Goal: Information Seeking & Learning: Check status

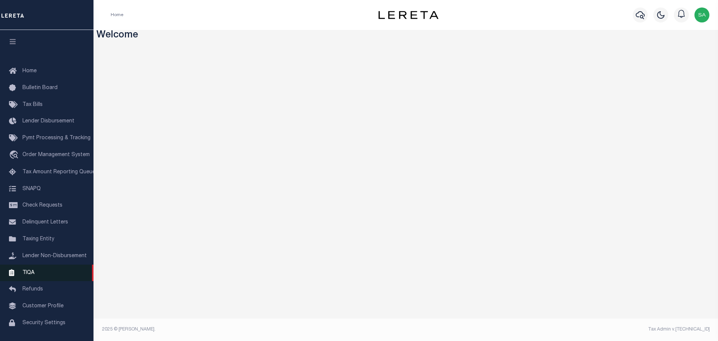
click at [28, 275] on span "TIQA" at bounding box center [28, 272] width 12 height 5
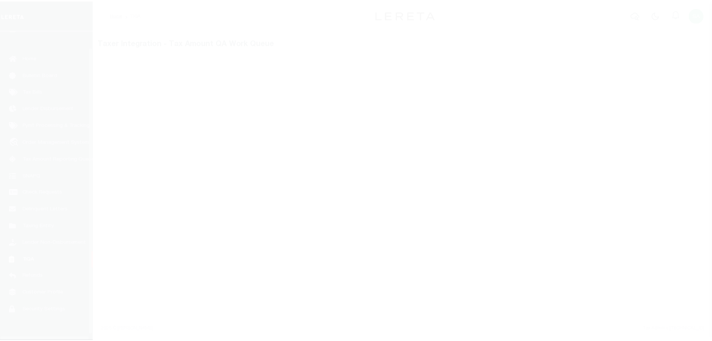
scroll to position [24, 0]
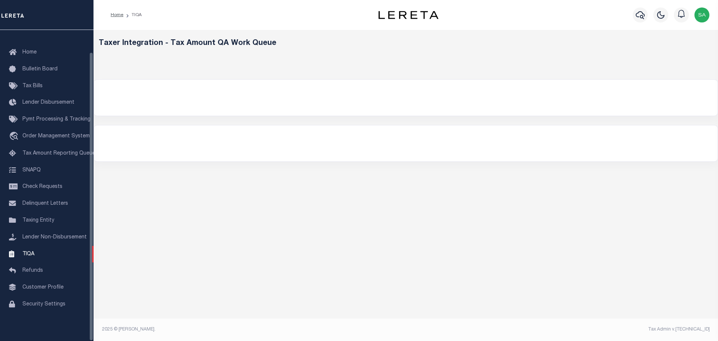
select select
select select "200"
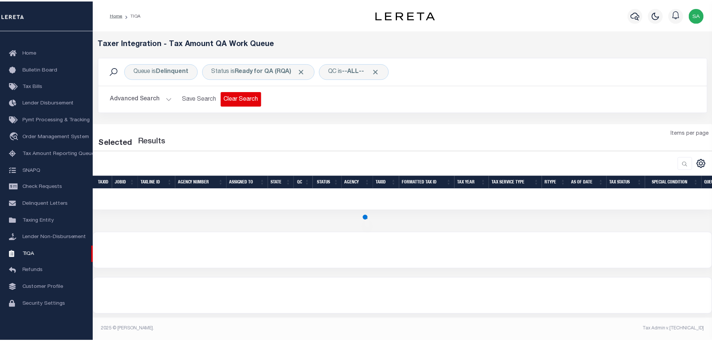
select select "200"
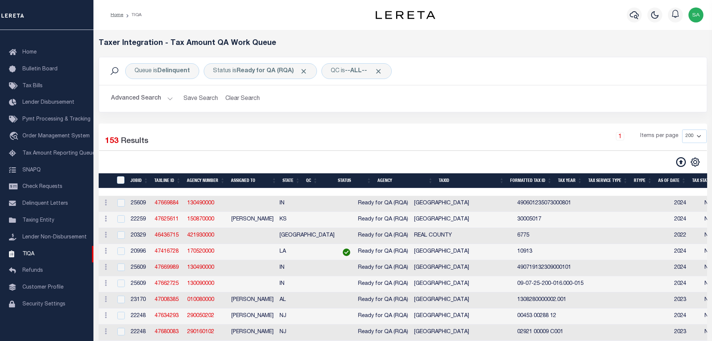
click at [138, 96] on button "Advanced Search" at bounding box center [142, 98] width 62 height 15
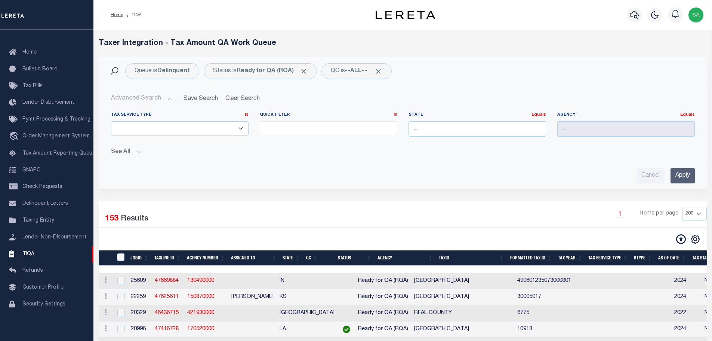
click at [117, 154] on button "See All" at bounding box center [403, 151] width 584 height 7
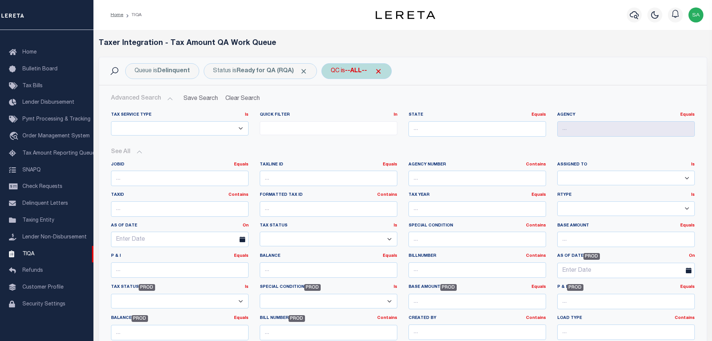
click at [375, 73] on div "QC is --ALL--" at bounding box center [357, 71] width 70 height 16
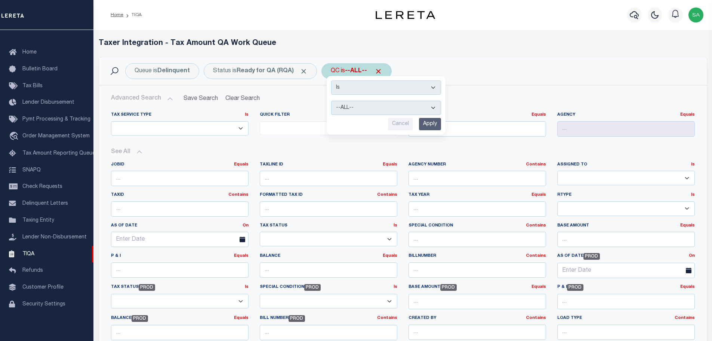
click at [371, 108] on select "--ALL-- Selected for [GEOGRAPHIC_DATA] Not Selected for QC" at bounding box center [386, 108] width 110 height 14
click at [506, 86] on div "Advanced Search Save Search Clear Search Tax Service Type Is Is Contains ESCROW…" at bounding box center [403, 250] width 608 height 331
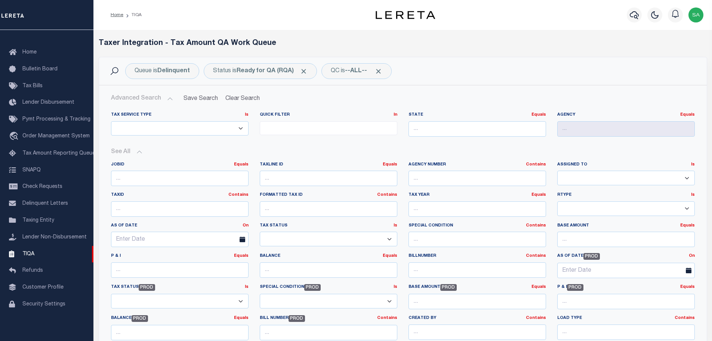
click at [389, 238] on select "Paid In Full Unpaid 3rd Party Tax Lien Awaiting Bill Release Balance Forward Ba…" at bounding box center [329, 238] width 138 height 15
click at [240, 129] on select "ESCROW NonESCROW" at bounding box center [180, 128] width 138 height 15
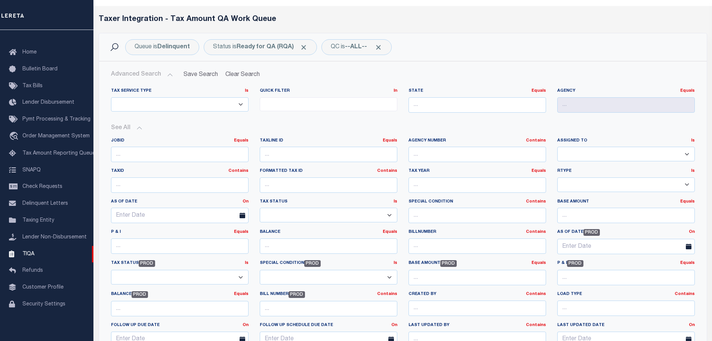
scroll to position [37, 0]
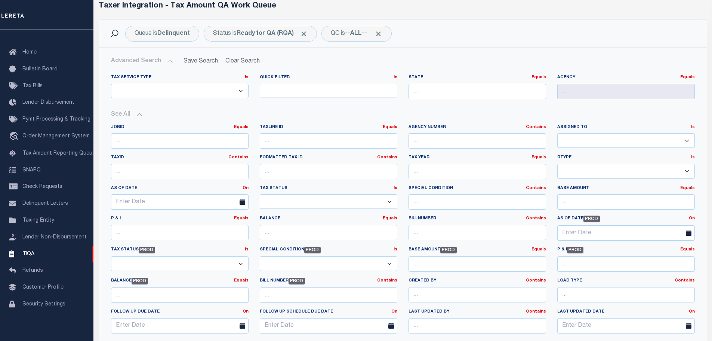
click at [391, 266] on select "-- Select Special Condition -- 3RD PARTY TAX LIEN AGENCY TAX LIEN (A.K.A Inside…" at bounding box center [329, 263] width 138 height 15
click at [388, 202] on select "Paid In Full Unpaid 3rd Party Tax Lien Awaiting Bill Release Balance Forward Ba…" at bounding box center [329, 201] width 138 height 15
click at [240, 264] on select "Paid In Full Unpaid 3rd Party Tax Lien Awaiting Bill Release Balance Forward Ba…" at bounding box center [180, 263] width 138 height 15
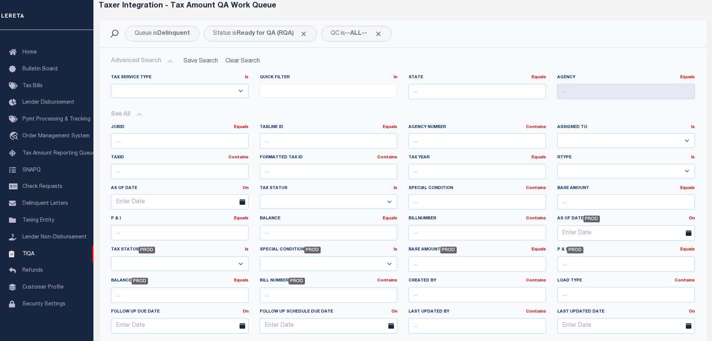
click at [240, 264] on select "Paid In Full Unpaid 3rd Party Tax Lien Awaiting Bill Release Balance Forward Ba…" at bounding box center [180, 263] width 138 height 15
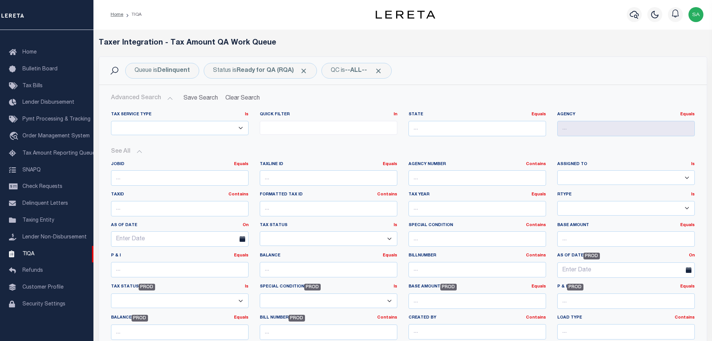
scroll to position [0, 0]
click at [325, 127] on ul at bounding box center [328, 127] width 137 height 10
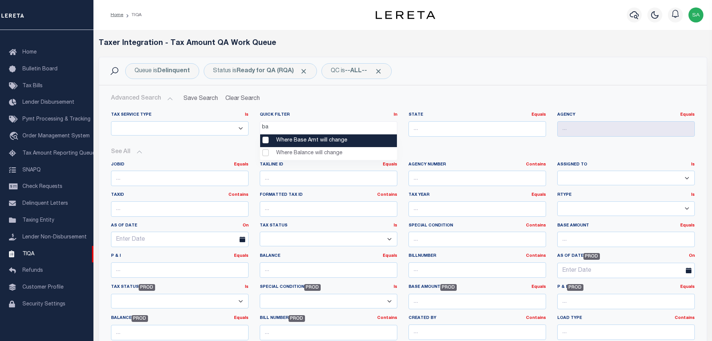
type input "b"
type input "w"
type input "v"
click at [265, 141] on Lawsuits "View Only Lawsuits" at bounding box center [328, 140] width 137 height 13
select select "View Only Lawsuits"
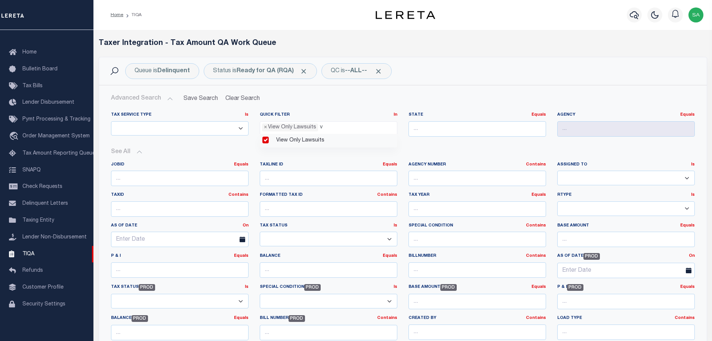
click at [332, 127] on ul "× View Only Lawsuits v" at bounding box center [328, 127] width 137 height 10
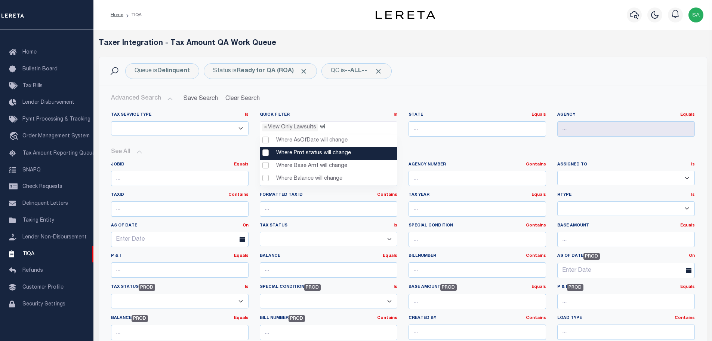
type input "wi"
click at [266, 155] on change "Where Pmt status will change" at bounding box center [328, 153] width 137 height 13
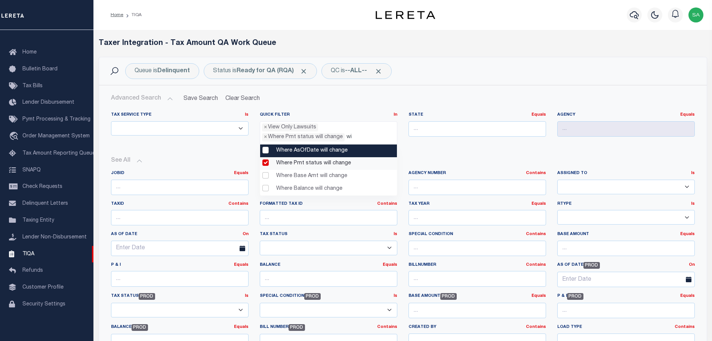
click at [354, 137] on input "wi" at bounding box center [353, 137] width 12 height 8
type input "w"
type input "as"
click at [266, 150] on change "Where AsOfDate will change" at bounding box center [328, 150] width 137 height 13
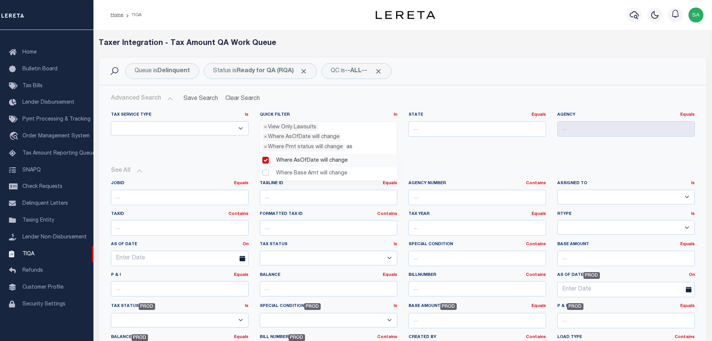
click at [360, 146] on ul "× View Only Lawsuits × Where AsOfDate will change × Where Pmt status will chang…" at bounding box center [328, 137] width 137 height 30
click at [360, 146] on ul "× View Only Lawsuits × Where AsOfDate will change × Where Pmt status will change" at bounding box center [328, 137] width 137 height 30
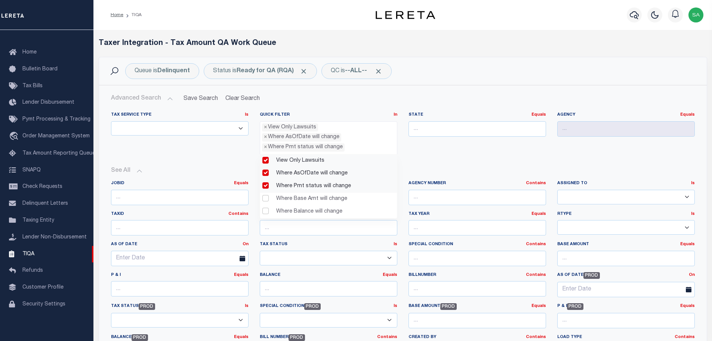
click at [332, 105] on h2 "Advanced Search Save Search Clear Search" at bounding box center [403, 98] width 596 height 15
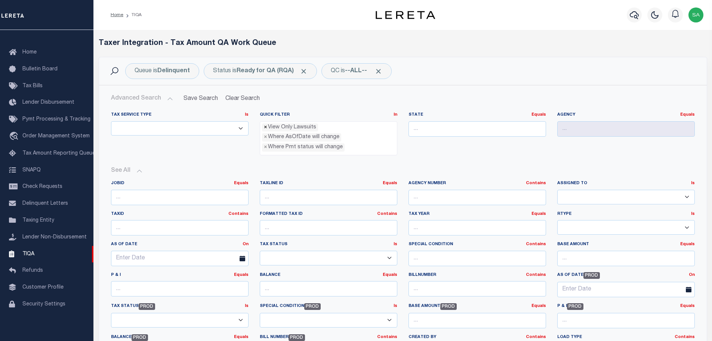
click at [265, 128] on span "×" at bounding box center [265, 127] width 3 height 8
select select "Where AsOfDate will change"
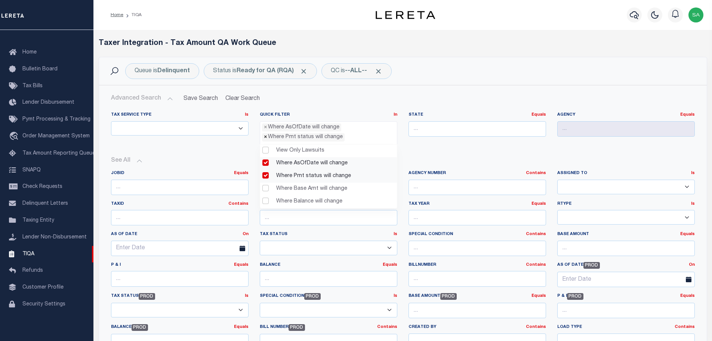
click at [266, 136] on span "×" at bounding box center [265, 137] width 3 height 8
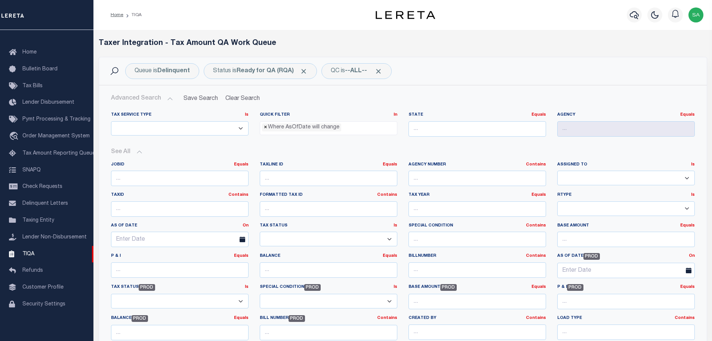
click at [264, 127] on span "×" at bounding box center [265, 127] width 3 height 8
select select
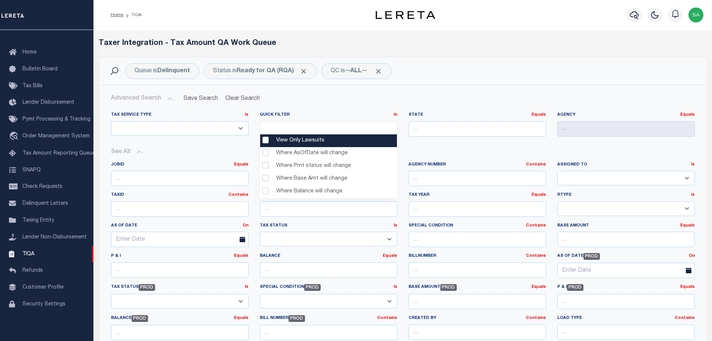
click at [341, 104] on h2 "Advanced Search Save Search Clear Search" at bounding box center [403, 98] width 596 height 15
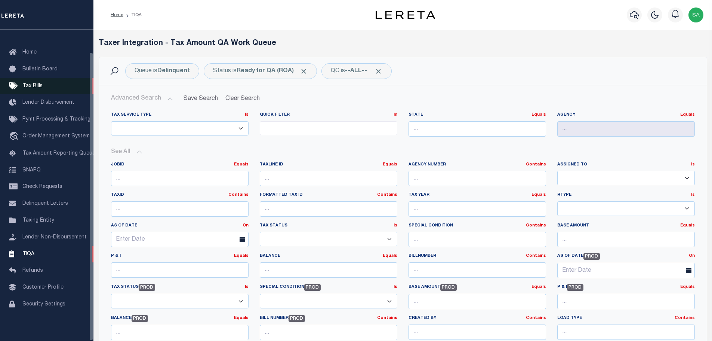
click at [30, 83] on span "Tax Bills" at bounding box center [32, 85] width 20 height 5
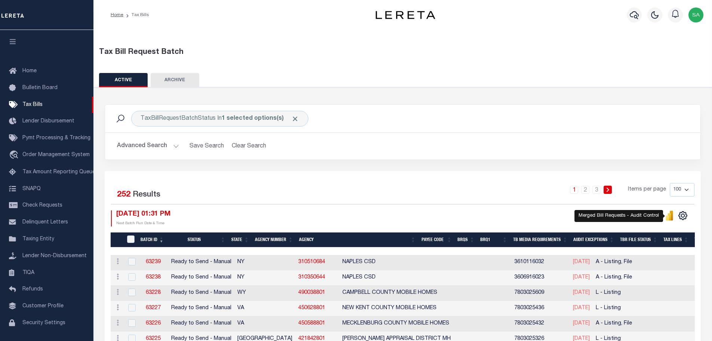
click at [670, 220] on icon "" at bounding box center [669, 216] width 3 height 7
click at [163, 147] on button "Advanced Search" at bounding box center [148, 146] width 62 height 15
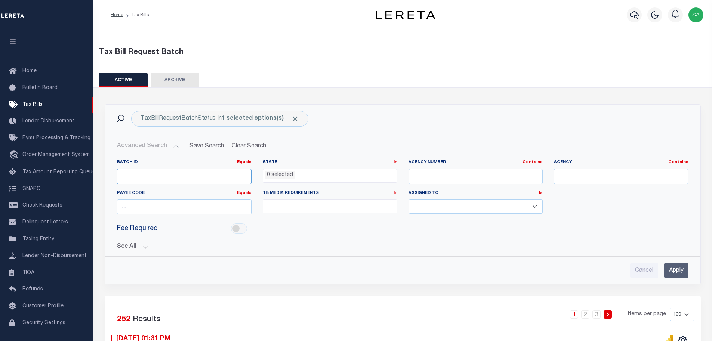
click at [155, 177] on input "number" at bounding box center [184, 176] width 135 height 15
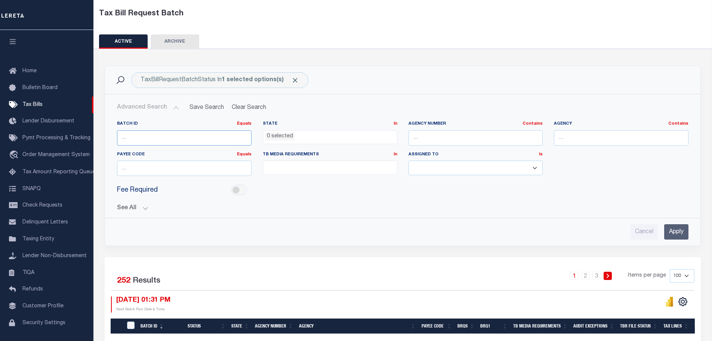
scroll to position [75, 0]
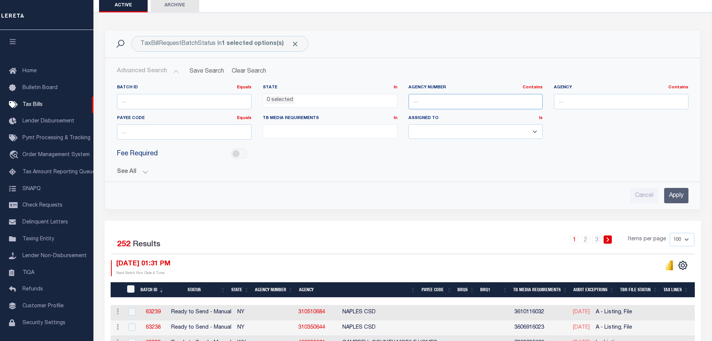
click at [434, 106] on input "text" at bounding box center [476, 101] width 135 height 15
type input "130870000"
click at [462, 104] on input "130870000" at bounding box center [476, 101] width 135 height 15
drag, startPoint x: 462, startPoint y: 104, endPoint x: 387, endPoint y: 105, distance: 74.8
click at [387, 105] on div "Batch ID Equals Equals Is Not Equal To Is Greater Than Is Less Than State In In…" at bounding box center [402, 115] width 583 height 61
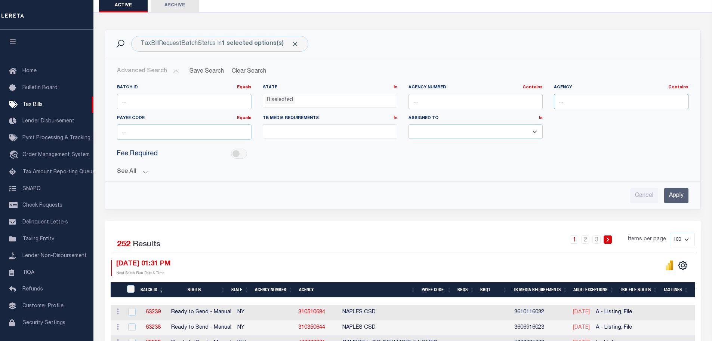
click at [562, 107] on input "text" at bounding box center [621, 101] width 135 height 15
click at [334, 153] on div "Fee Required" at bounding box center [402, 153] width 583 height 17
click at [331, 134] on ul at bounding box center [330, 130] width 134 height 10
click at [313, 144] on li "A - Listing, File" at bounding box center [330, 144] width 134 height 13
select select "16"
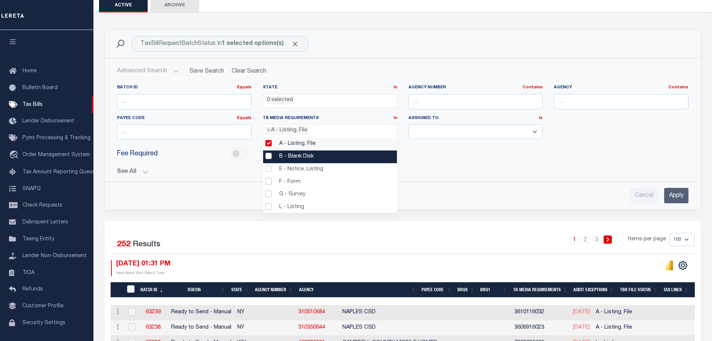
click at [307, 153] on li "B - Blank Disk" at bounding box center [330, 156] width 134 height 13
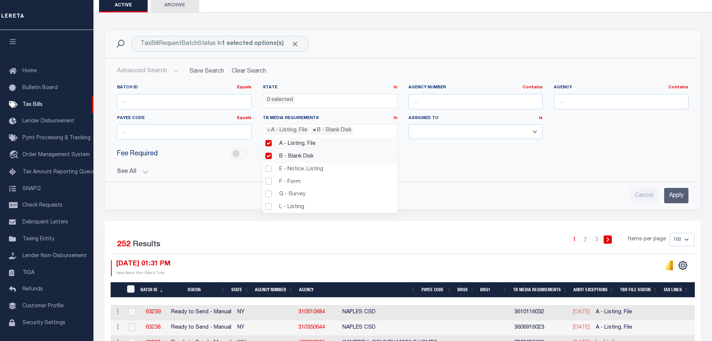
click at [314, 132] on span "×" at bounding box center [314, 130] width 3 height 8
click at [267, 131] on span "×" at bounding box center [268, 130] width 3 height 8
select select
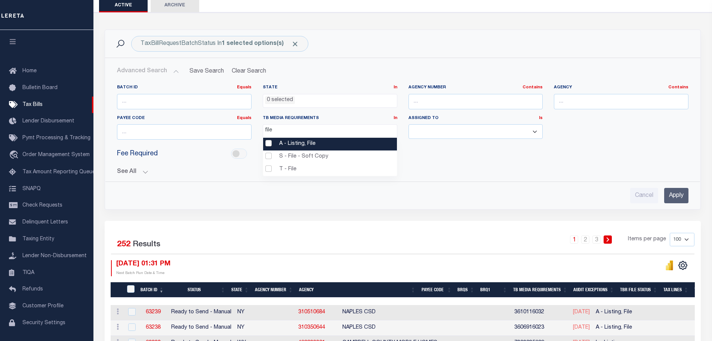
type input "file"
click at [268, 146] on li "A - Listing, File" at bounding box center [330, 144] width 134 height 13
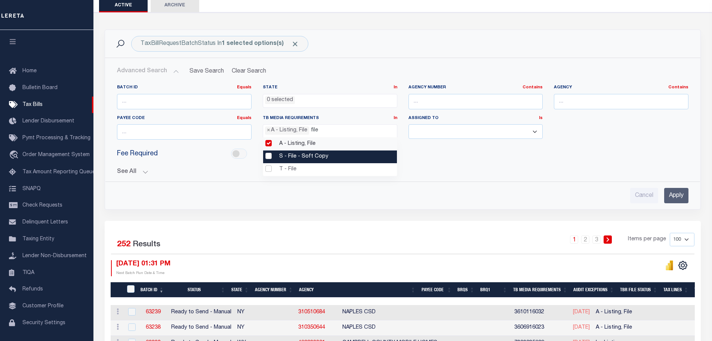
click at [266, 158] on li "S - File - Soft Copy" at bounding box center [330, 156] width 134 height 13
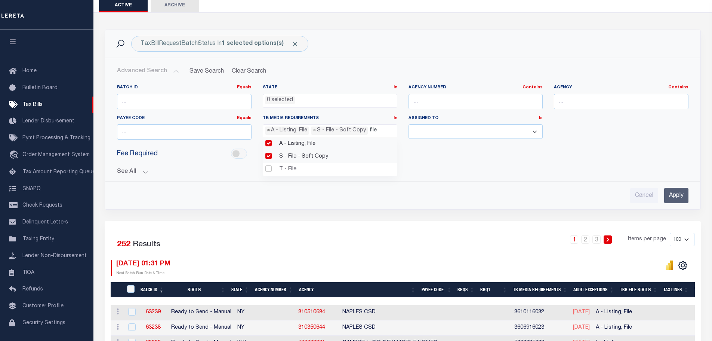
click at [267, 131] on span "×" at bounding box center [268, 130] width 3 height 8
select select "21"
click at [267, 131] on span "×" at bounding box center [268, 130] width 3 height 8
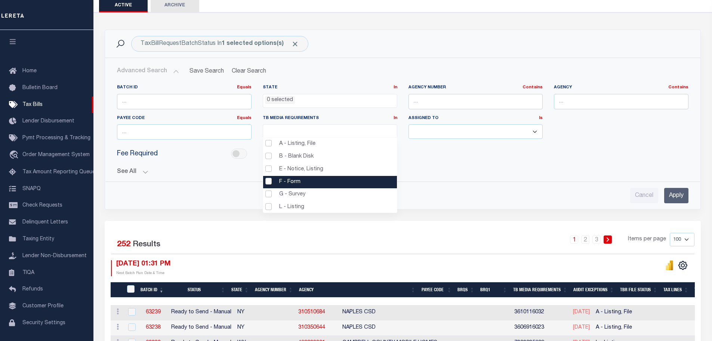
click at [271, 182] on li "F - Form" at bounding box center [330, 182] width 134 height 13
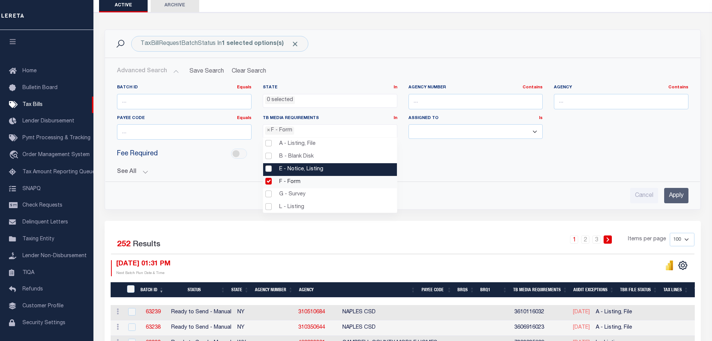
click at [269, 168] on li "E - Notice, Listing" at bounding box center [330, 169] width 134 height 13
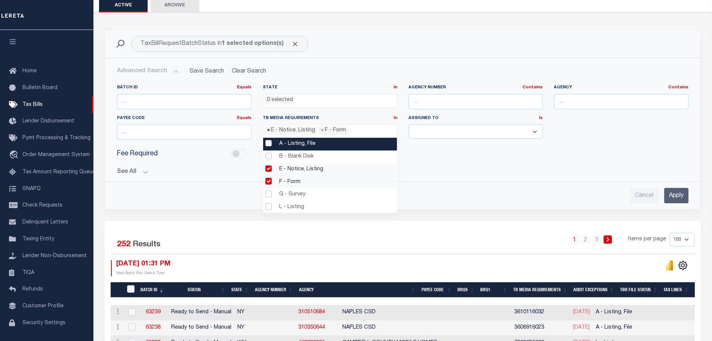
click at [268, 130] on span "×" at bounding box center [268, 130] width 3 height 8
select select "19"
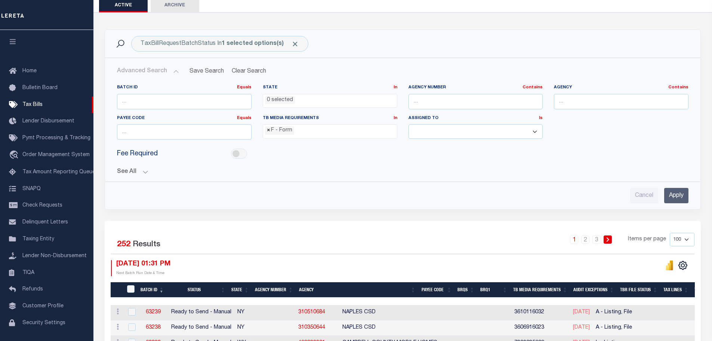
click at [268, 130] on span "×" at bounding box center [268, 130] width 3 height 8
select select
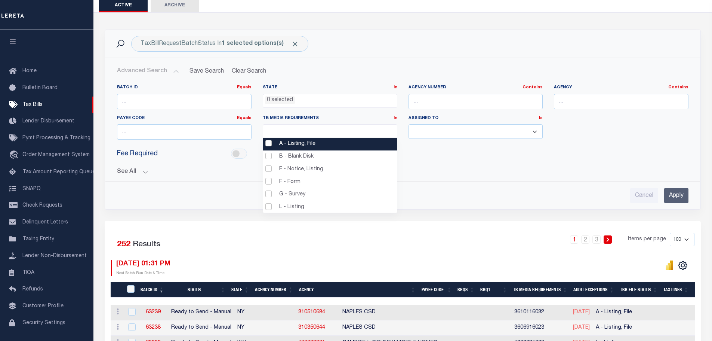
click at [535, 129] on select "Aakash Patel Adrian Garin Agustin Fernandez Ahmad Darwish Ajay Kumar Alberto Es…" at bounding box center [476, 131] width 135 height 15
select select "[PERSON_NAME]"
click at [409, 124] on select "Aakash Patel Adrian Garin Agustin Fernandez Ahmad Darwish Ajay Kumar Alberto Es…" at bounding box center [476, 131] width 135 height 15
click at [535, 132] on select "Aakash Patel Adrian Garin Agustin Fernandez Ahmad Darwish Ajay Kumar Alberto Es…" at bounding box center [476, 131] width 135 height 15
click at [577, 135] on div "Batch ID Equals Equals Is Not Equal To Is Greater Than Is Less Than State In In…" at bounding box center [402, 115] width 583 height 61
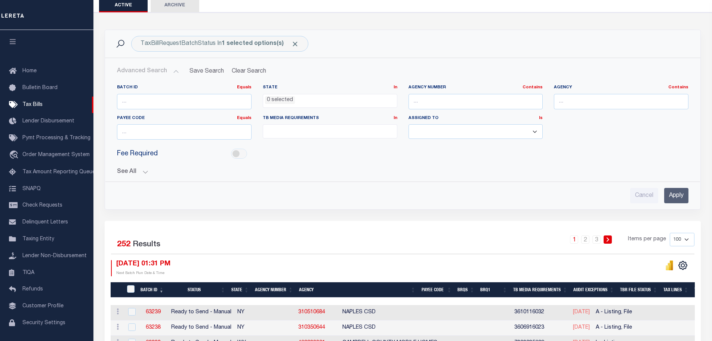
click at [523, 131] on select "Aakash Patel Adrian Garin Agustin Fernandez Ahmad Darwish Ajay Kumar Alberto Es…" at bounding box center [476, 131] width 135 height 15
select select
click at [409, 124] on select "Aakash Patel Adrian Garin Agustin Fernandez Ahmad Darwish Ajay Kumar Alberto Es…" at bounding box center [476, 131] width 135 height 15
click at [139, 171] on button "See All" at bounding box center [403, 171] width 572 height 7
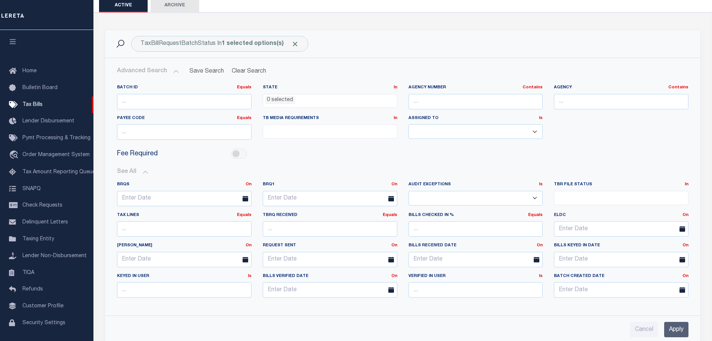
click at [518, 198] on select "Yes No" at bounding box center [476, 198] width 135 height 15
click at [575, 200] on ul at bounding box center [622, 196] width 134 height 10
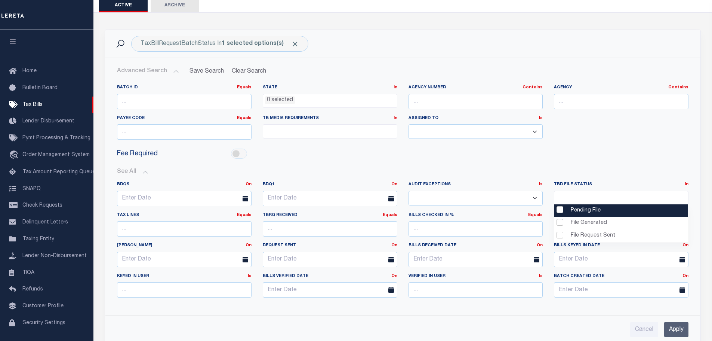
click at [560, 210] on li "Pending File" at bounding box center [622, 210] width 134 height 13
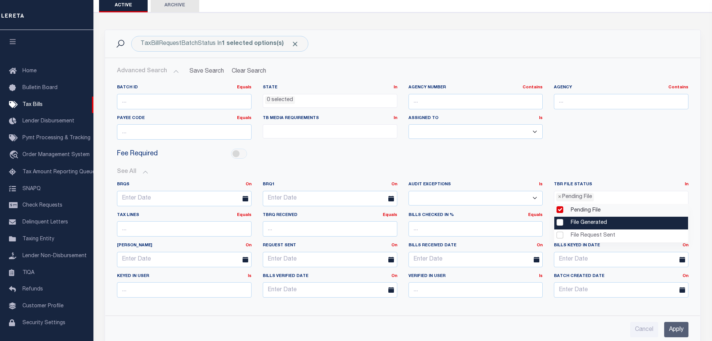
click at [559, 219] on li "File Generated" at bounding box center [622, 222] width 134 height 13
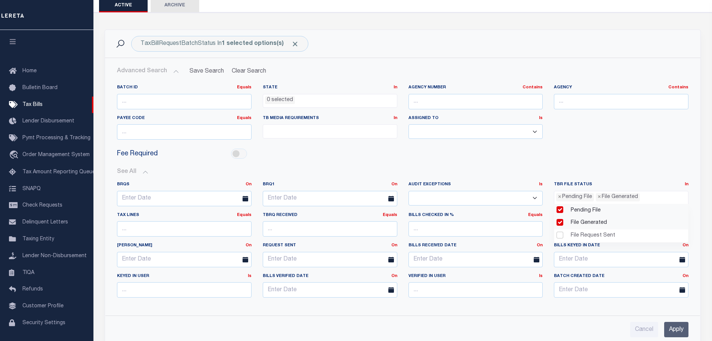
click at [558, 199] on li "× Pending File" at bounding box center [575, 197] width 38 height 8
click at [559, 198] on span "×" at bounding box center [559, 197] width 3 height 8
select select "2"
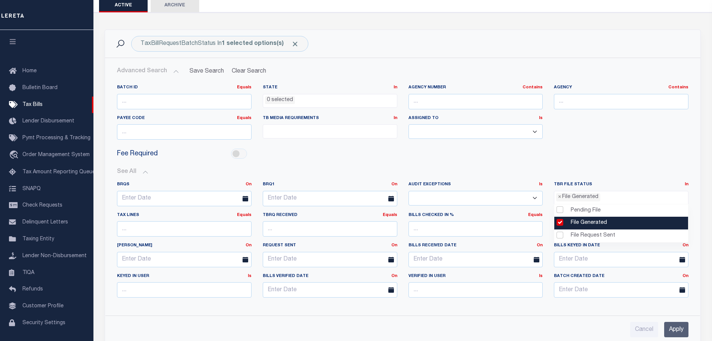
click at [560, 221] on li "File Generated" at bounding box center [622, 222] width 134 height 13
select select
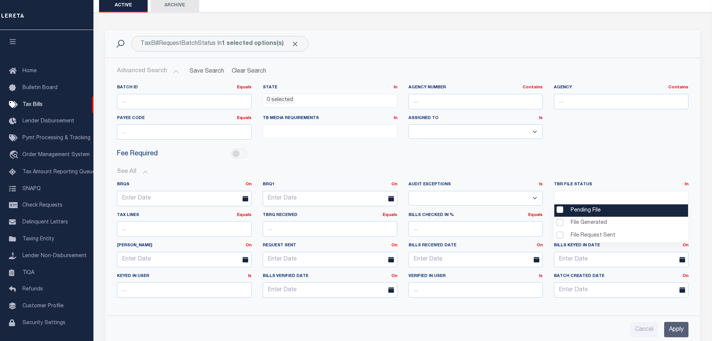
click at [529, 162] on div "Fee Required" at bounding box center [402, 153] width 583 height 17
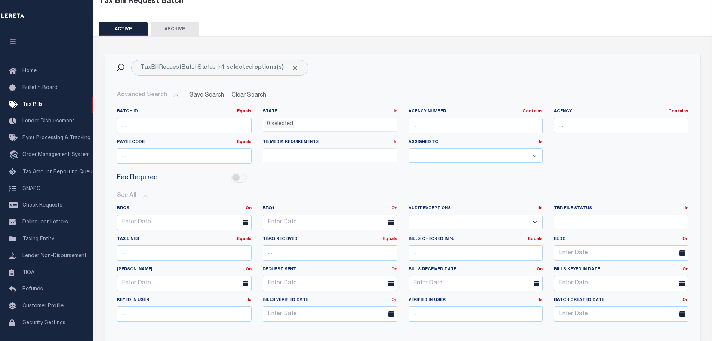
scroll to position [37, 0]
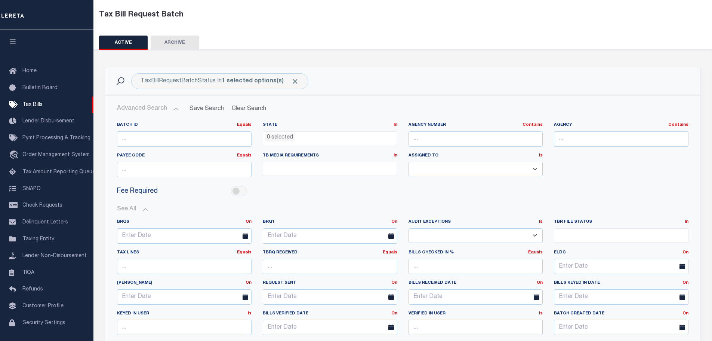
click at [173, 109] on button "Advanced Search" at bounding box center [148, 108] width 62 height 15
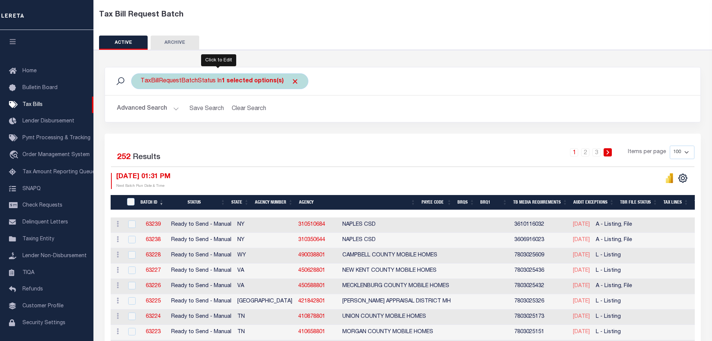
click at [246, 86] on div "TaxBillRequestBatchStatus In 1 selected options(s)" at bounding box center [219, 81] width 177 height 16
click at [177, 99] on ul "1 selected" at bounding box center [195, 96] width 109 height 10
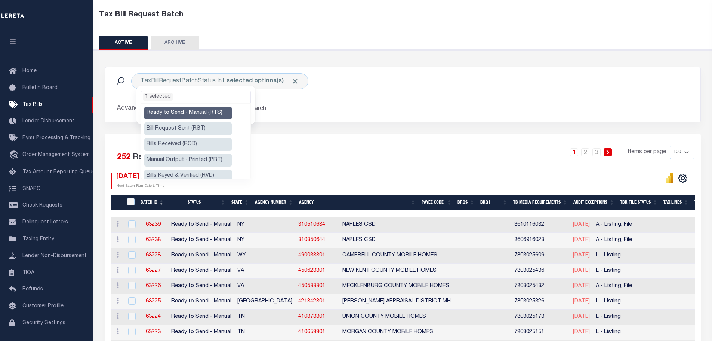
click at [178, 128] on li "Bill Request Sent (RST)" at bounding box center [187, 128] width 87 height 13
click at [176, 143] on li "Bills Received (RCD)" at bounding box center [187, 144] width 87 height 13
click at [175, 153] on ul "Ready to Send - Manual (RTS) Bill Request Sent (RST) Bills Received (RCD) Manua…" at bounding box center [195, 141] width 109 height 75
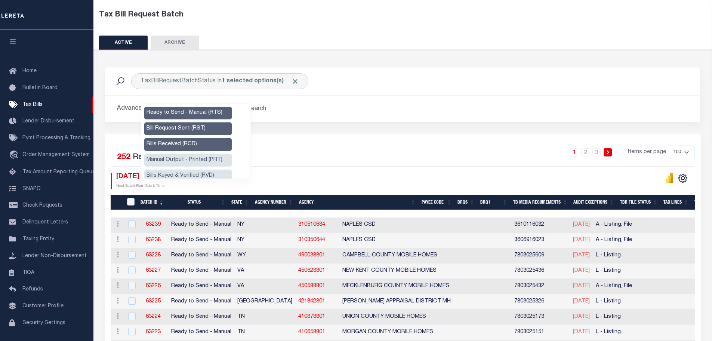
click at [181, 105] on ul "Ready to Send - Manual (RTS) Bill Request Sent (RST) Bills Received (RCD) Manua…" at bounding box center [195, 141] width 109 height 75
click at [299, 115] on h2 "Advanced Search Save Search Clear Search" at bounding box center [403, 108] width 584 height 15
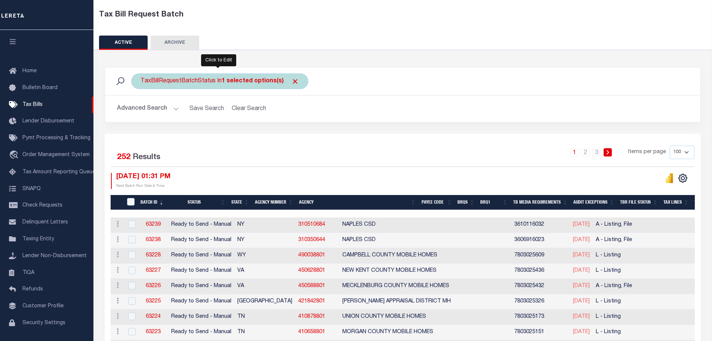
click at [257, 78] on b "1 selected options(s)" at bounding box center [253, 81] width 62 height 6
click at [169, 97] on li "1 selected" at bounding box center [158, 97] width 30 height 8
click at [252, 116] on div "Ready to Send - Manual (RTS) Bill Request Sent (RST) Bills Received (RCD) Manua…" at bounding box center [195, 105] width 119 height 38
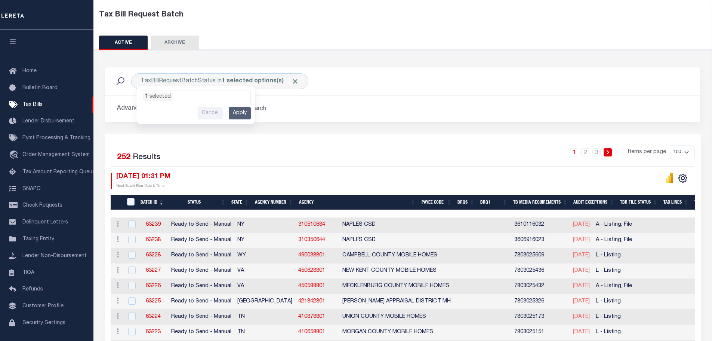
click at [319, 109] on h2 "Advanced Search Save Search Clear Search" at bounding box center [403, 108] width 584 height 15
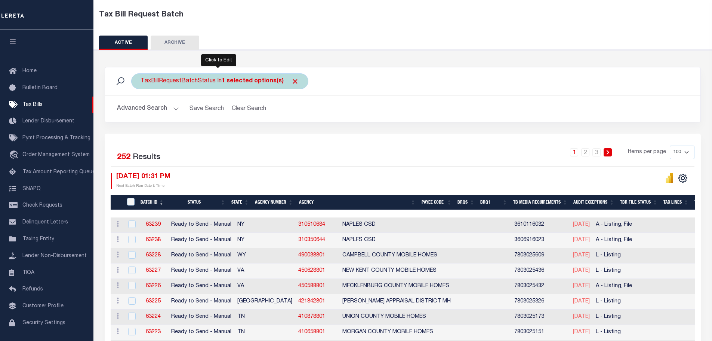
click at [265, 85] on div "TaxBillRequestBatchStatus In 1 selected options(s) Ready to Send - Manual (RTS)…" at bounding box center [219, 81] width 177 height 16
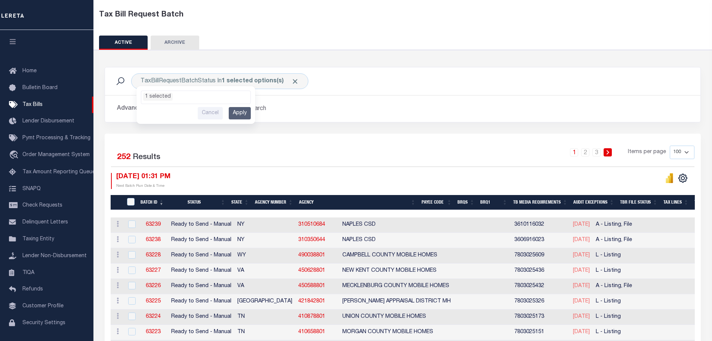
click at [343, 116] on h2 "Advanced Search Save Search Clear Search" at bounding box center [403, 108] width 584 height 15
click at [149, 108] on button "Advanced Search" at bounding box center [148, 108] width 62 height 15
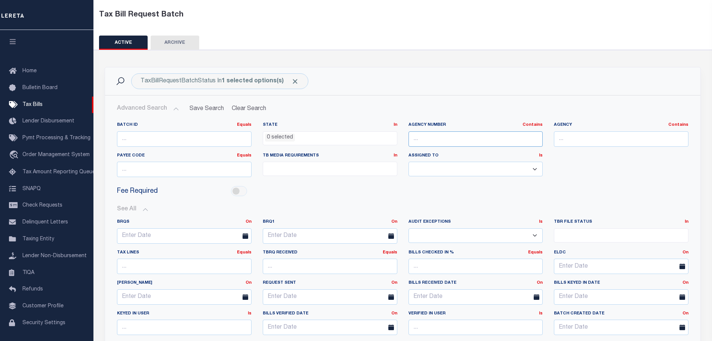
click at [486, 139] on input "text" at bounding box center [476, 138] width 135 height 15
click at [412, 194] on div "Fee Required" at bounding box center [402, 191] width 583 height 17
click at [146, 208] on button "See All" at bounding box center [403, 209] width 572 height 7
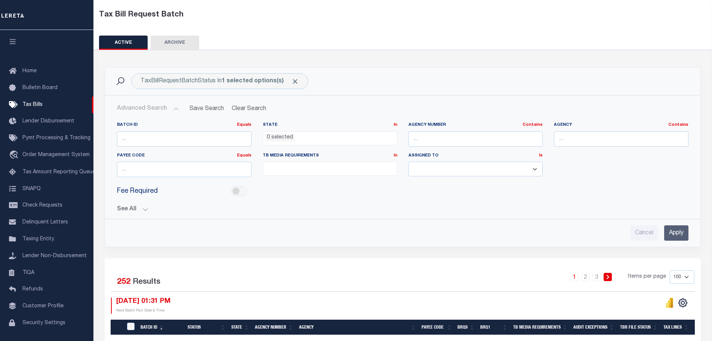
click at [310, 169] on ul at bounding box center [330, 167] width 134 height 10
click at [269, 233] on li "G - Survey" at bounding box center [330, 231] width 134 height 13
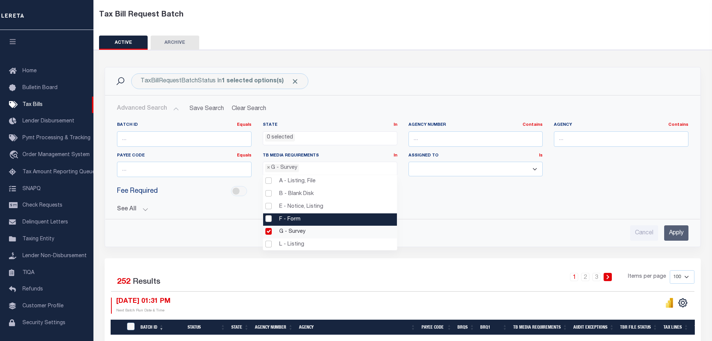
click at [268, 222] on li "F - Form" at bounding box center [330, 219] width 134 height 13
click at [268, 211] on li "E - Notice, Listing" at bounding box center [330, 206] width 134 height 13
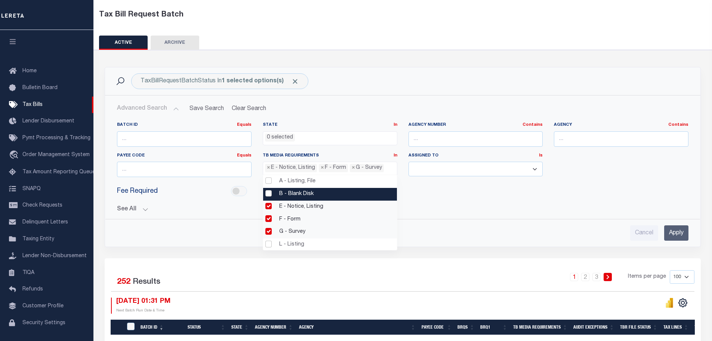
click at [269, 192] on li "B - Blank Disk" at bounding box center [330, 194] width 134 height 13
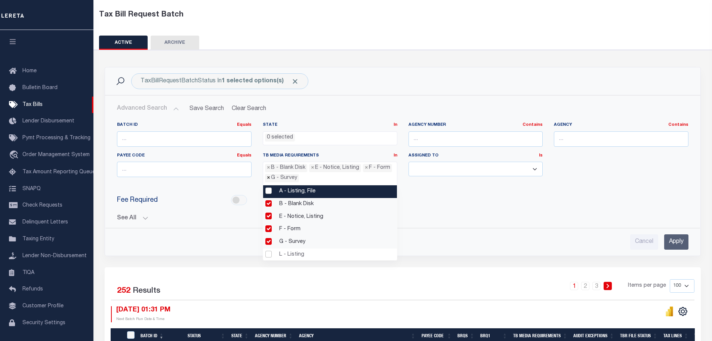
click at [268, 179] on span "×" at bounding box center [268, 178] width 3 height 8
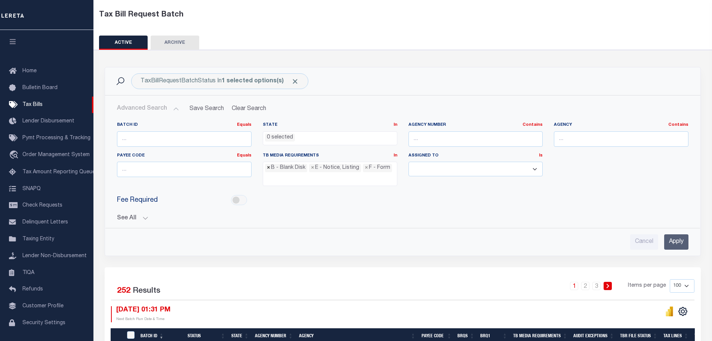
click at [268, 169] on span "×" at bounding box center [268, 168] width 3 height 8
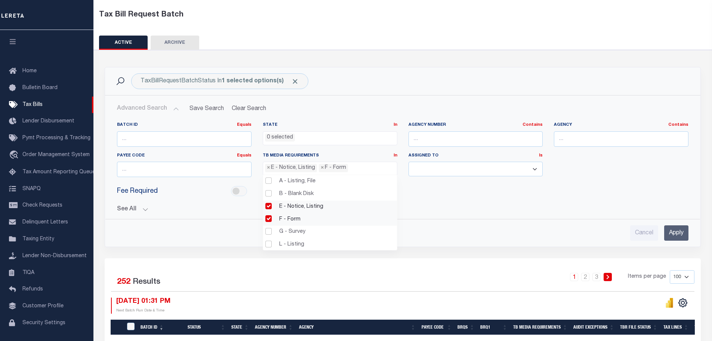
click at [268, 169] on span "×" at bounding box center [268, 168] width 3 height 8
select select "19"
click at [268, 169] on span "×" at bounding box center [268, 168] width 3 height 8
select select
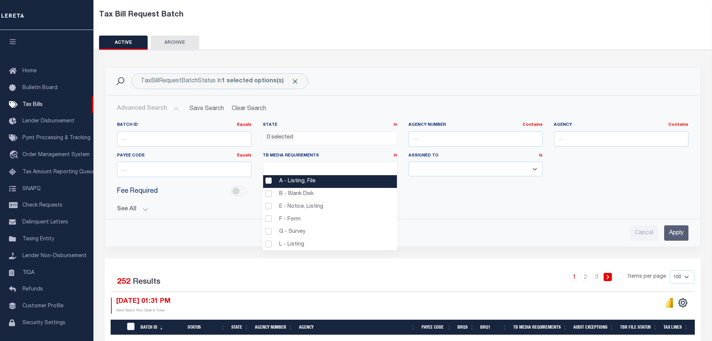
click at [490, 198] on div "Fee Required" at bounding box center [402, 191] width 583 height 17
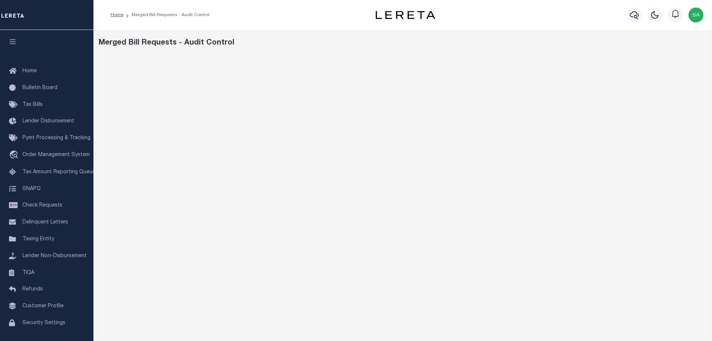
click at [402, 46] on div "Merged Bill Requests - Audit Control" at bounding box center [403, 42] width 609 height 11
